Goal: Task Accomplishment & Management: Manage account settings

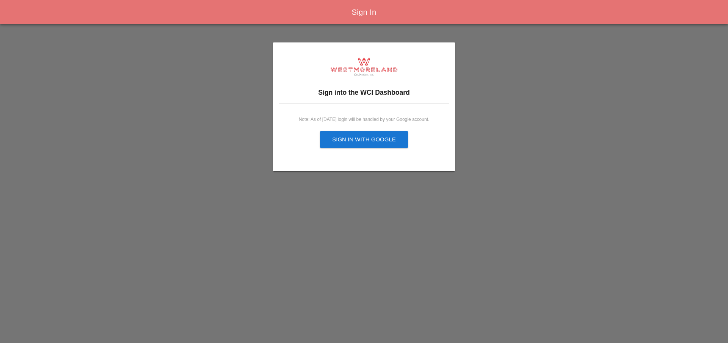
click at [384, 113] on div "Note: As of Sept, 2025 login will be handled by your Google account. Sign in wi…" at bounding box center [364, 133] width 170 height 46
click at [378, 104] on div "Sign into the WCI Dashboard Note: As of Sept, 2025 login will be handled by you…" at bounding box center [364, 107] width 182 height 111
click at [375, 86] on div "Sign into the WCI Dashboard Note: As of Sept, 2025 login will be handled by you…" at bounding box center [364, 107] width 182 height 111
click at [367, 110] on div "Note: As of Sept, 2025 login will be handled by your Google account. Sign in wi…" at bounding box center [364, 133] width 170 height 46
click at [363, 103] on div "Sign into the WCI Dashboard Note: As of Sept, 2025 login will be handled by you…" at bounding box center [364, 107] width 182 height 111
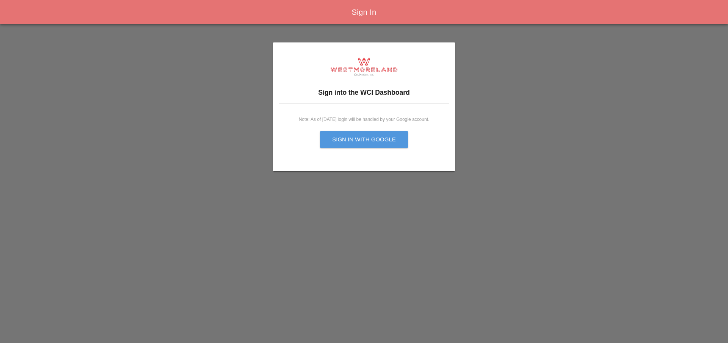
click at [348, 135] on div "Sign in with Google" at bounding box center [364, 139] width 64 height 9
